Goal: Navigation & Orientation: Understand site structure

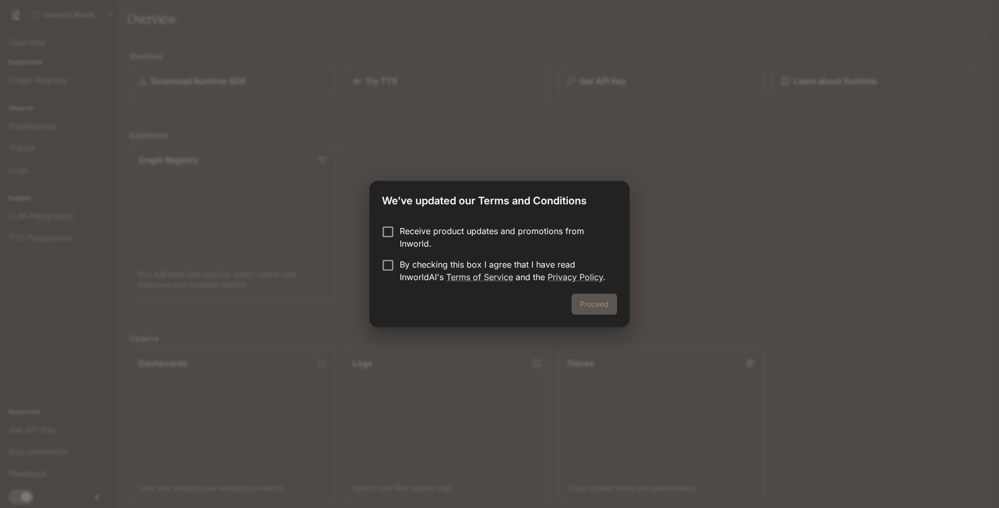
click at [587, 303] on div "Proceed" at bounding box center [500, 310] width 260 height 33
click at [391, 275] on label "By checking this box I agree that I have read InworldAI's Terms of Service and …" at bounding box center [492, 270] width 233 height 25
click at [595, 306] on button "Proceed" at bounding box center [594, 304] width 45 height 21
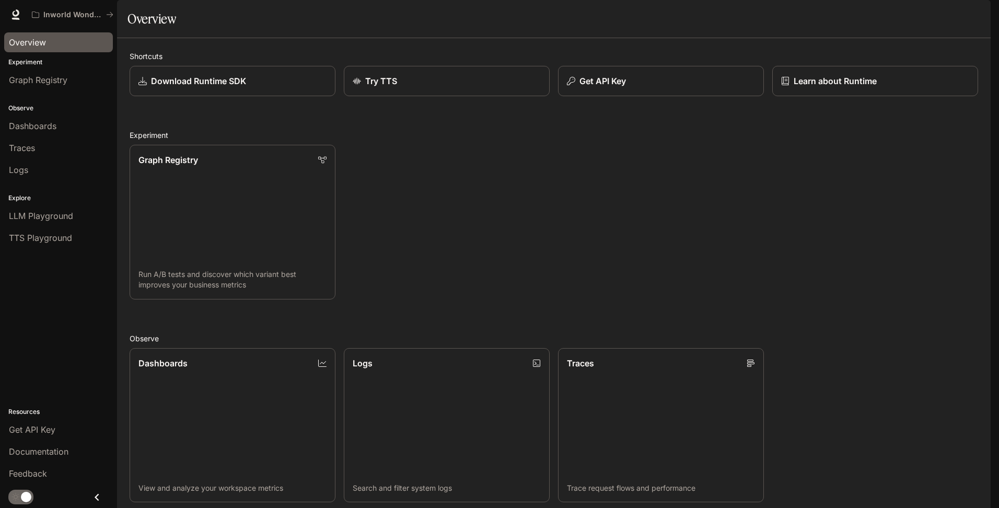
click at [34, 42] on span "Overview" at bounding box center [27, 42] width 37 height 13
click at [40, 123] on span "Dashboards" at bounding box center [33, 126] width 48 height 13
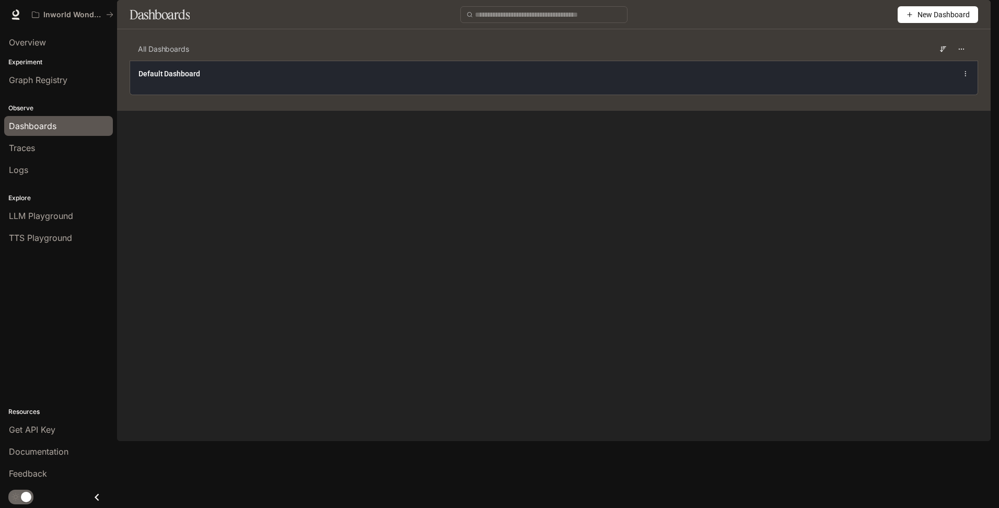
click at [157, 79] on span "Default Dashboard" at bounding box center [170, 73] width 62 height 10
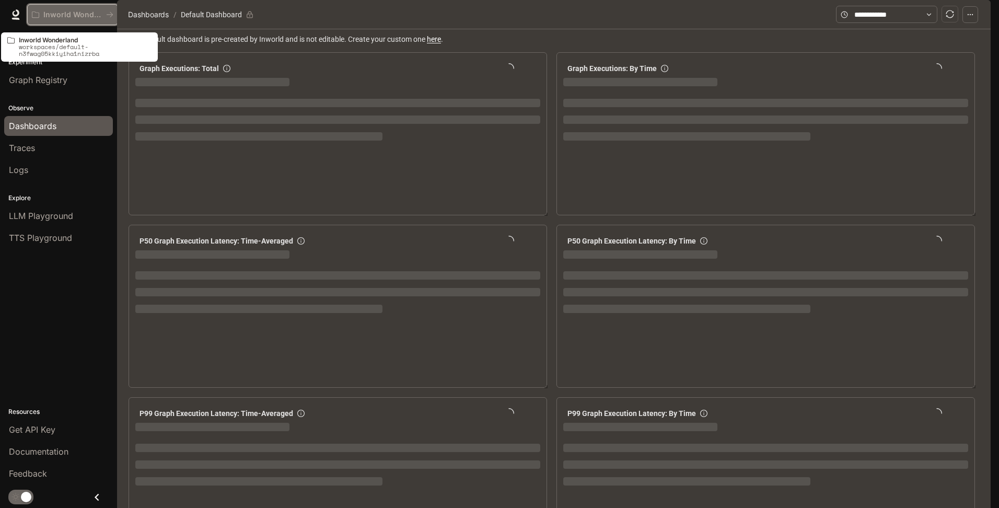
click at [76, 14] on p "Inworld Wonderland" at bounding box center [72, 14] width 59 height 9
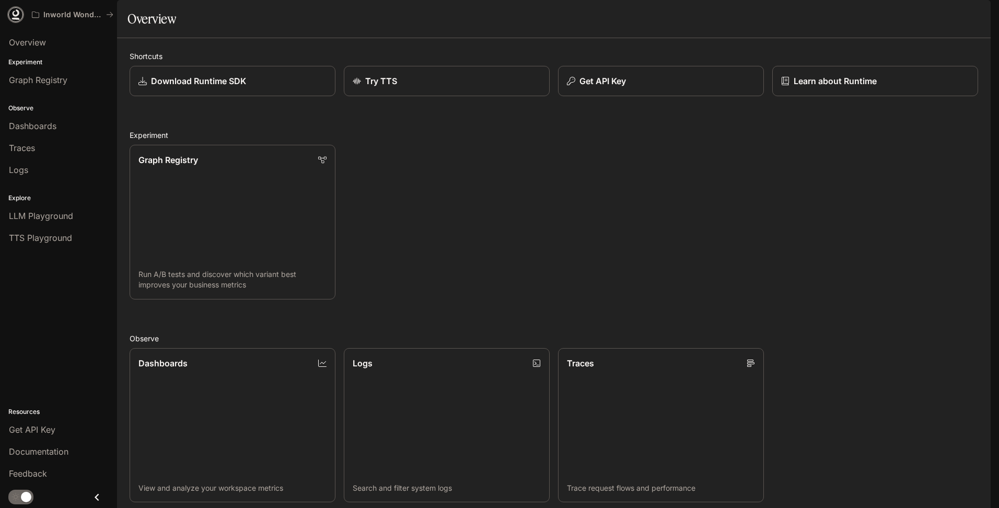
click at [16, 15] on icon at bounding box center [15, 14] width 10 height 10
click at [29, 432] on span "Get API Key" at bounding box center [32, 429] width 47 height 13
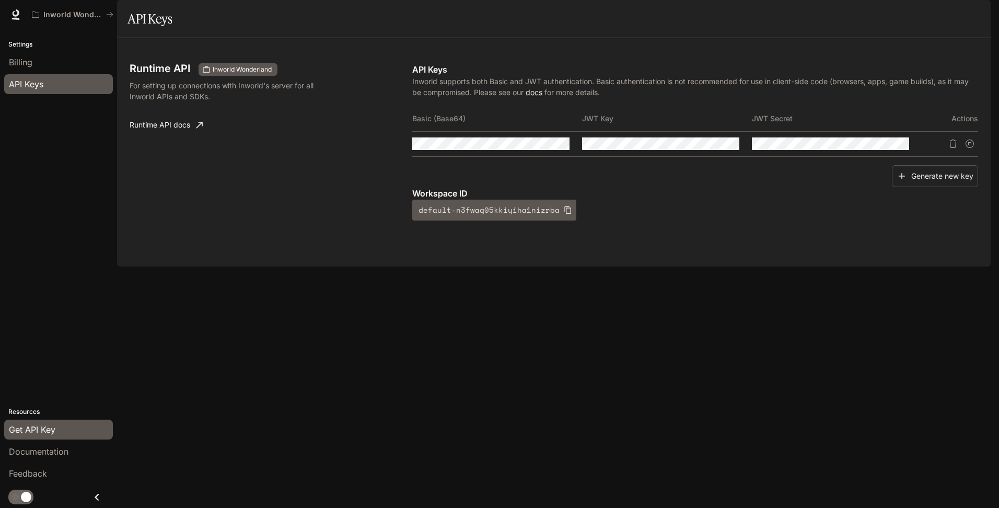
click at [209, 267] on div "Runtime API Inworld Wonderland For setting up connections with Inworld's server…" at bounding box center [554, 152] width 874 height 228
click at [448, 267] on div "Runtime API Inworld Wonderland For setting up connections with Inworld's server…" at bounding box center [554, 152] width 874 height 228
click at [27, 57] on span "Billing" at bounding box center [21, 62] width 24 height 13
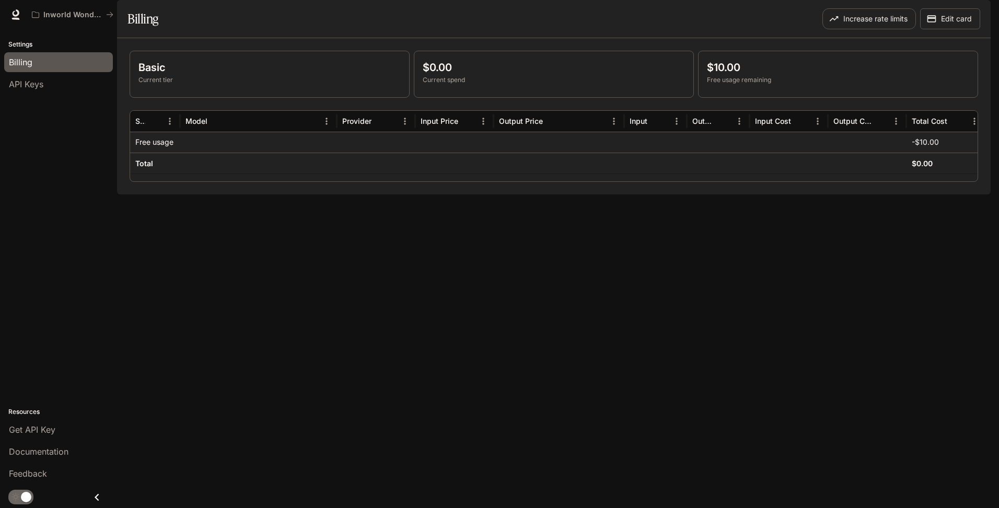
click at [977, 12] on icon "button" at bounding box center [976, 14] width 8 height 8
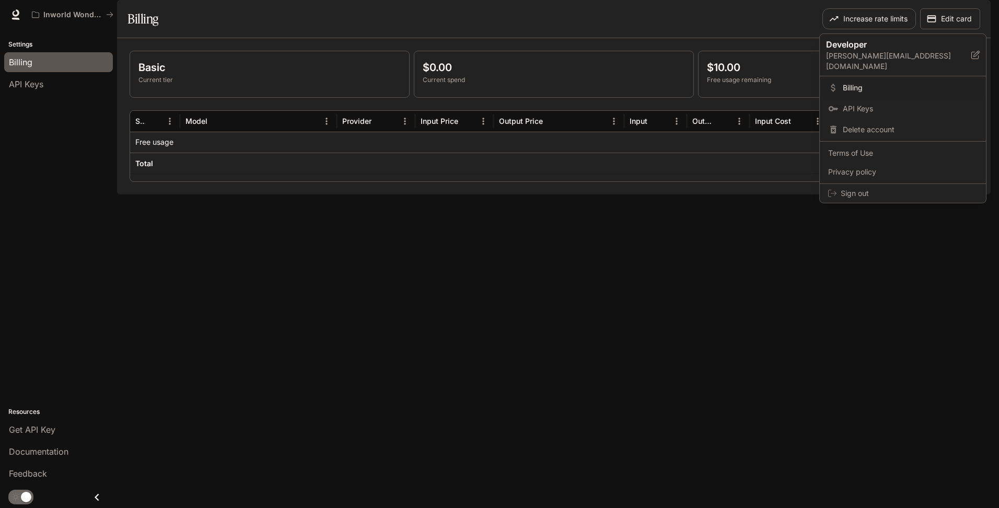
click at [690, 37] on div at bounding box center [499, 254] width 999 height 508
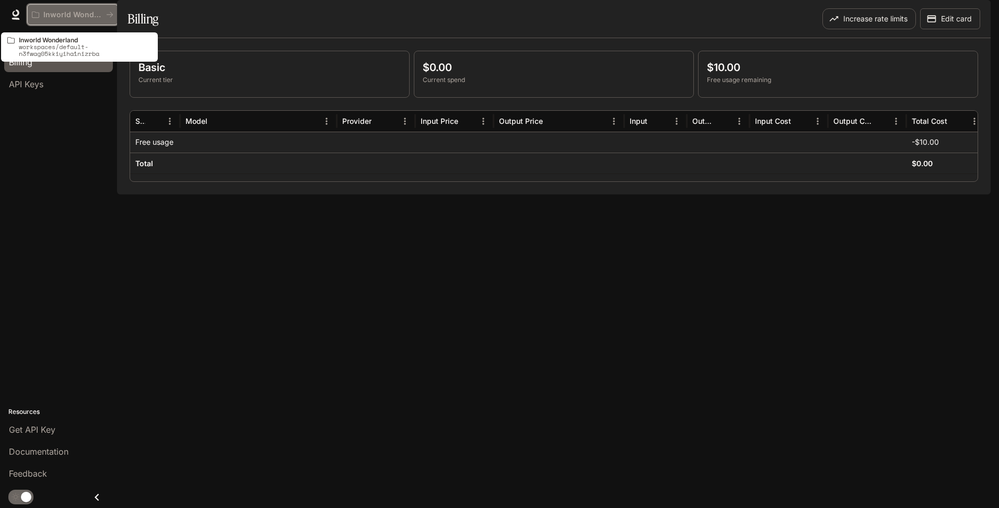
click at [53, 13] on p "Inworld Wonderland" at bounding box center [72, 14] width 59 height 9
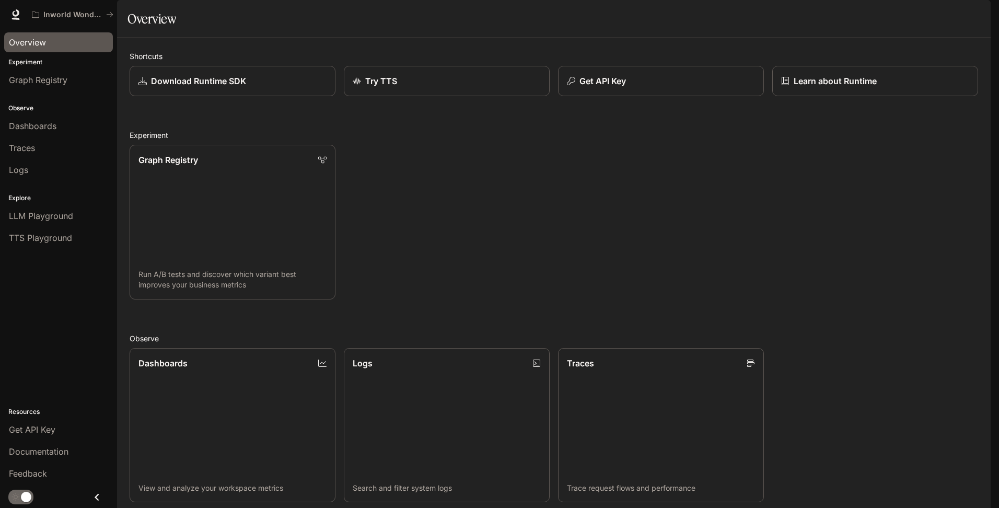
click at [30, 42] on span "Overview" at bounding box center [27, 42] width 37 height 13
click at [447, 196] on div "Graph Registry Run A/B tests and discover which variant best improves your busi…" at bounding box center [549, 217] width 857 height 163
click at [17, 11] on icon at bounding box center [16, 12] width 7 height 7
click at [434, 154] on div "Shortcuts Download Runtime SDK Try TTS Get API Key Learn about Runtime Experime…" at bounding box center [554, 378] width 849 height 655
